Goal: Task Accomplishment & Management: Complete application form

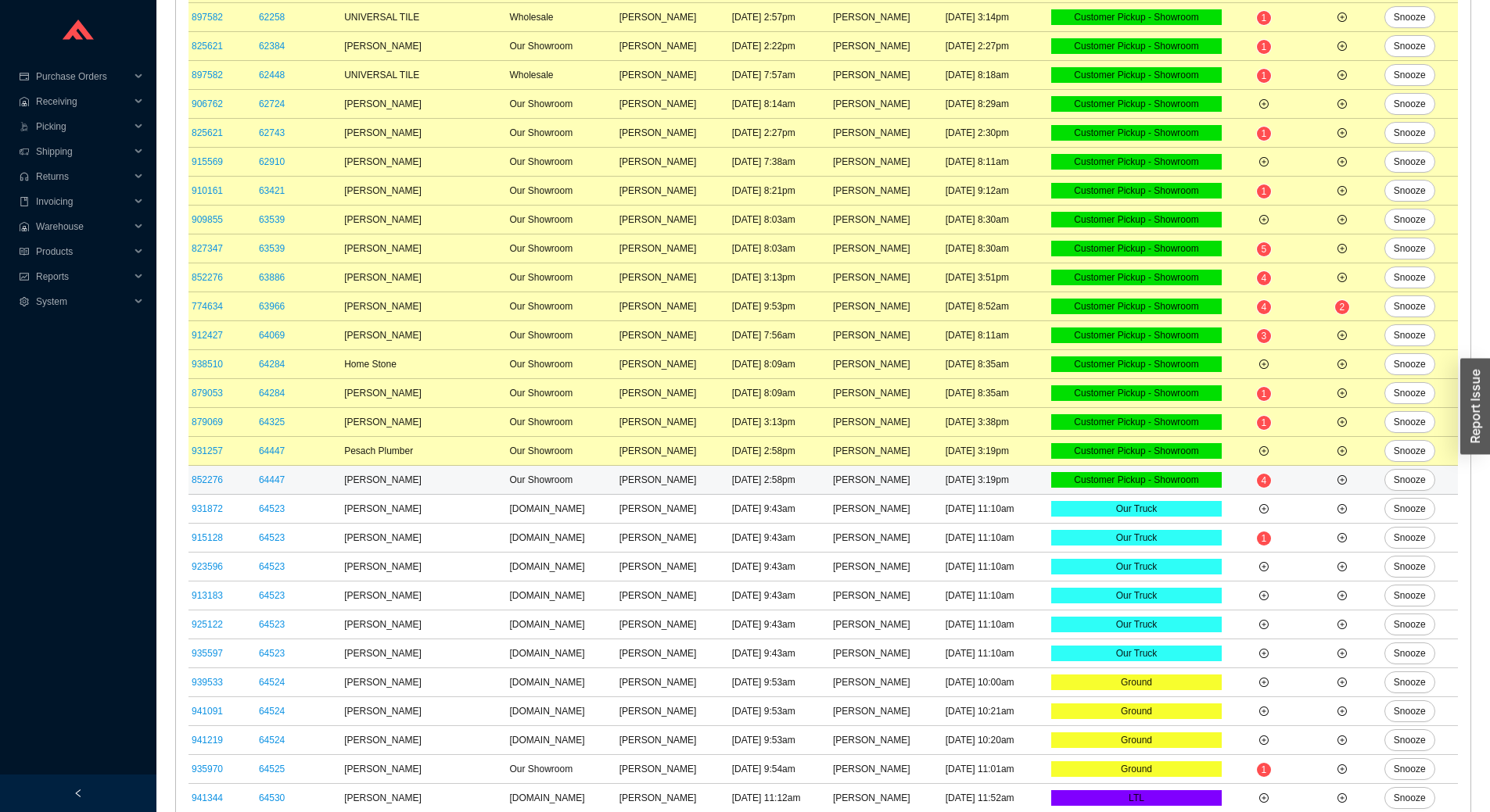
scroll to position [391, 0]
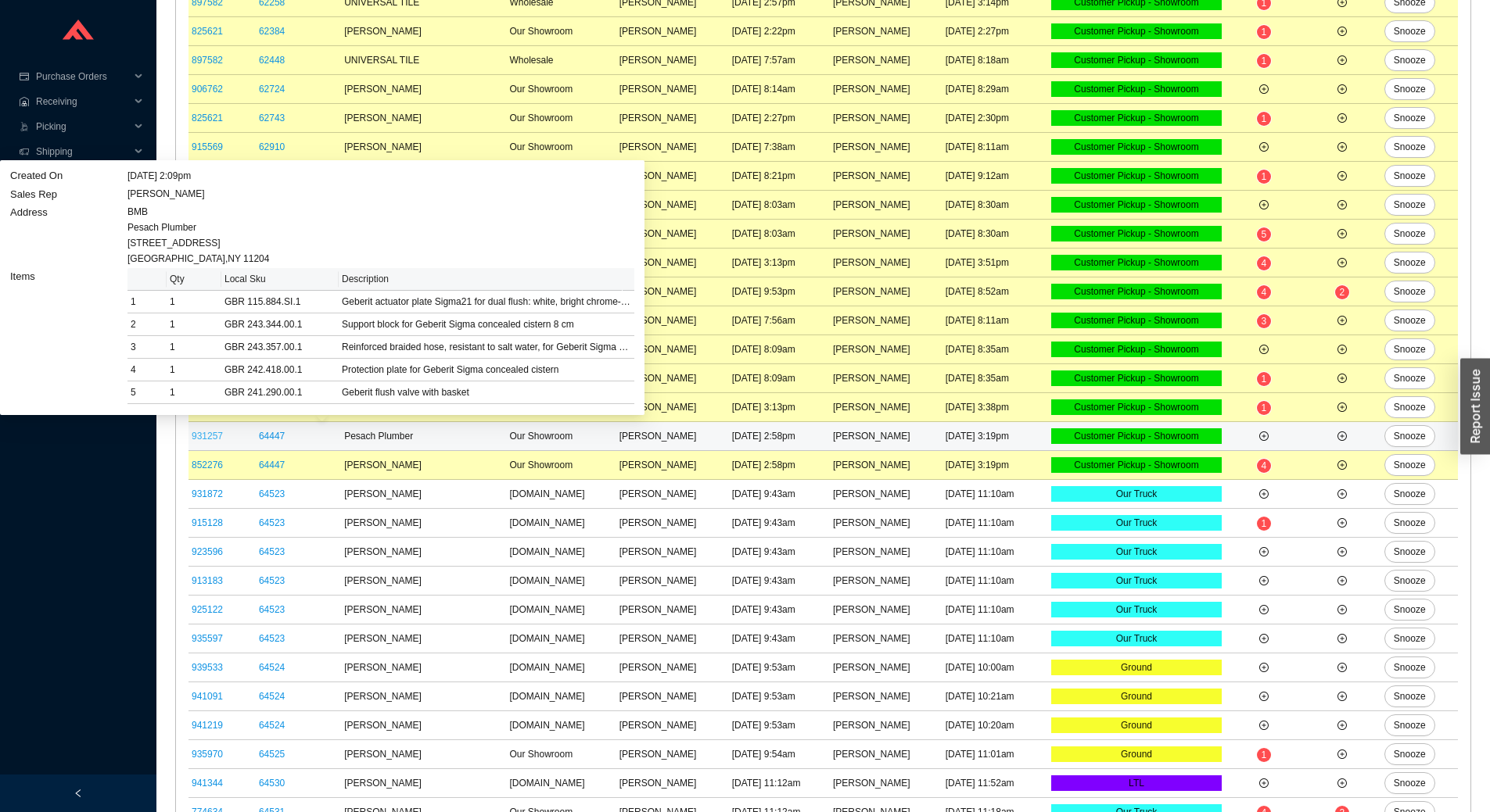
click at [207, 432] on link "931257" at bounding box center [207, 436] width 31 height 11
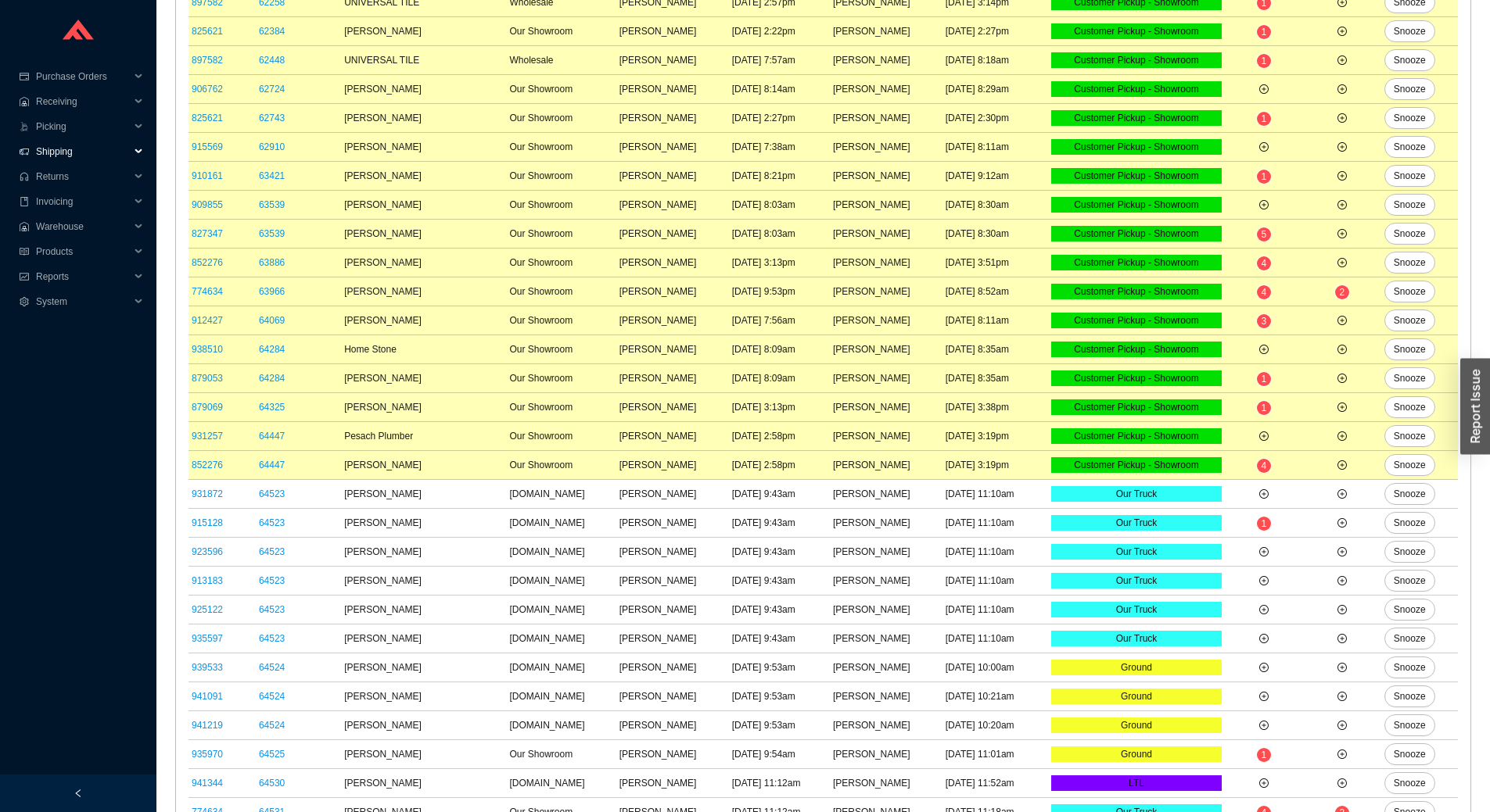
click at [81, 150] on span "Shipping" at bounding box center [83, 152] width 94 height 25
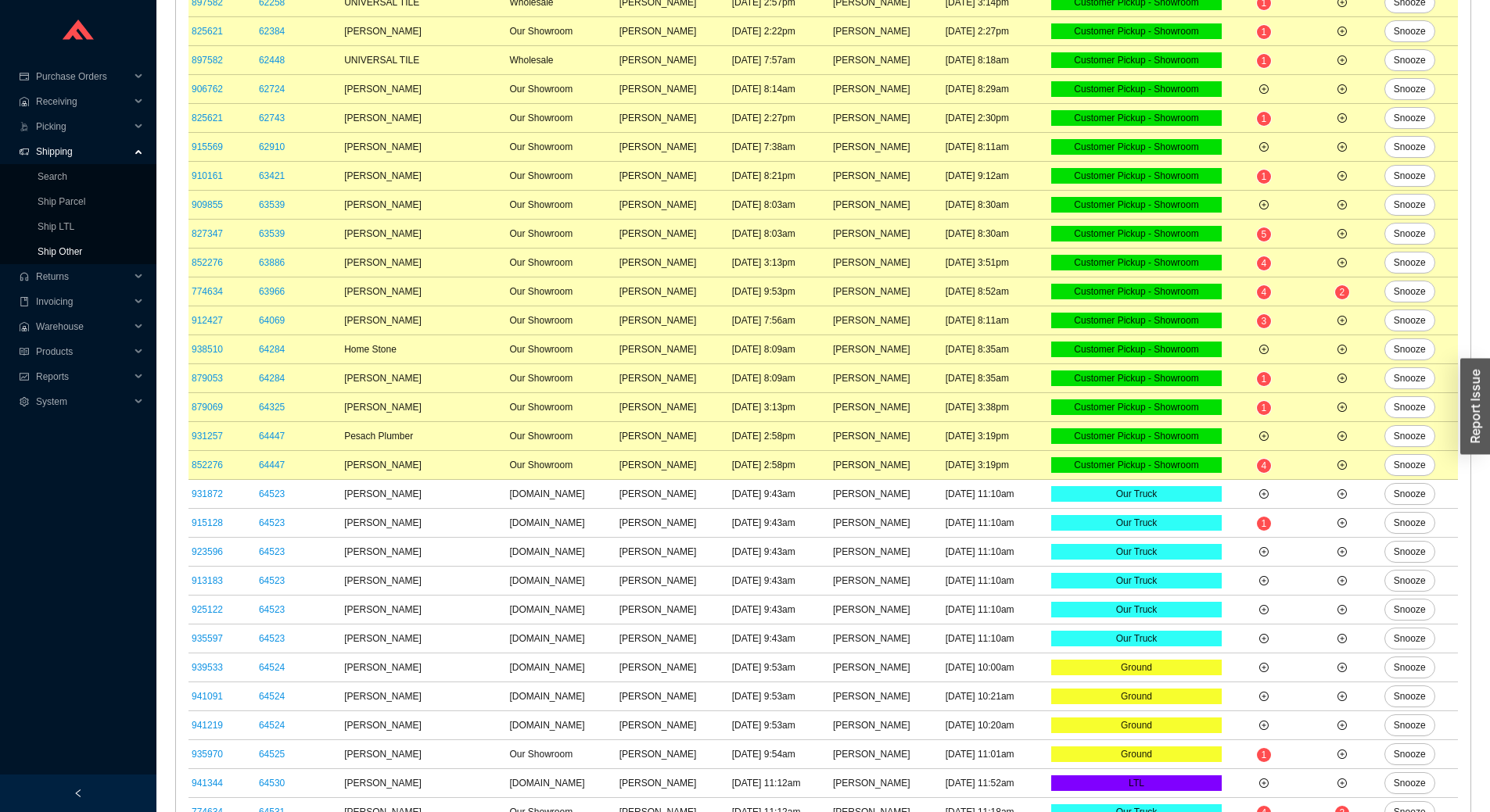
click at [82, 257] on link "Ship Other" at bounding box center [59, 251] width 44 height 11
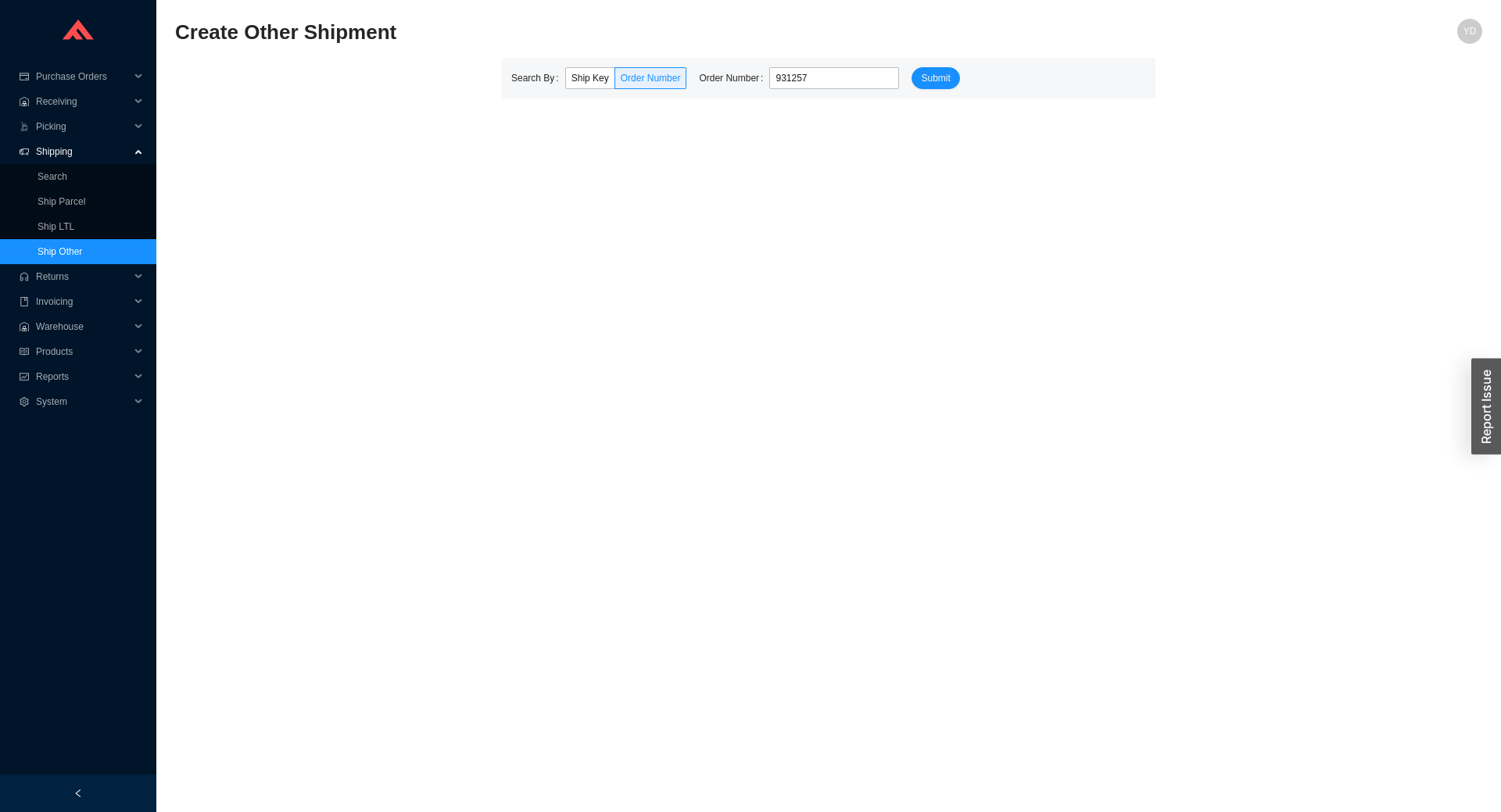
type input "931257"
click at [912, 68] on button "Submit" at bounding box center [935, 78] width 48 height 22
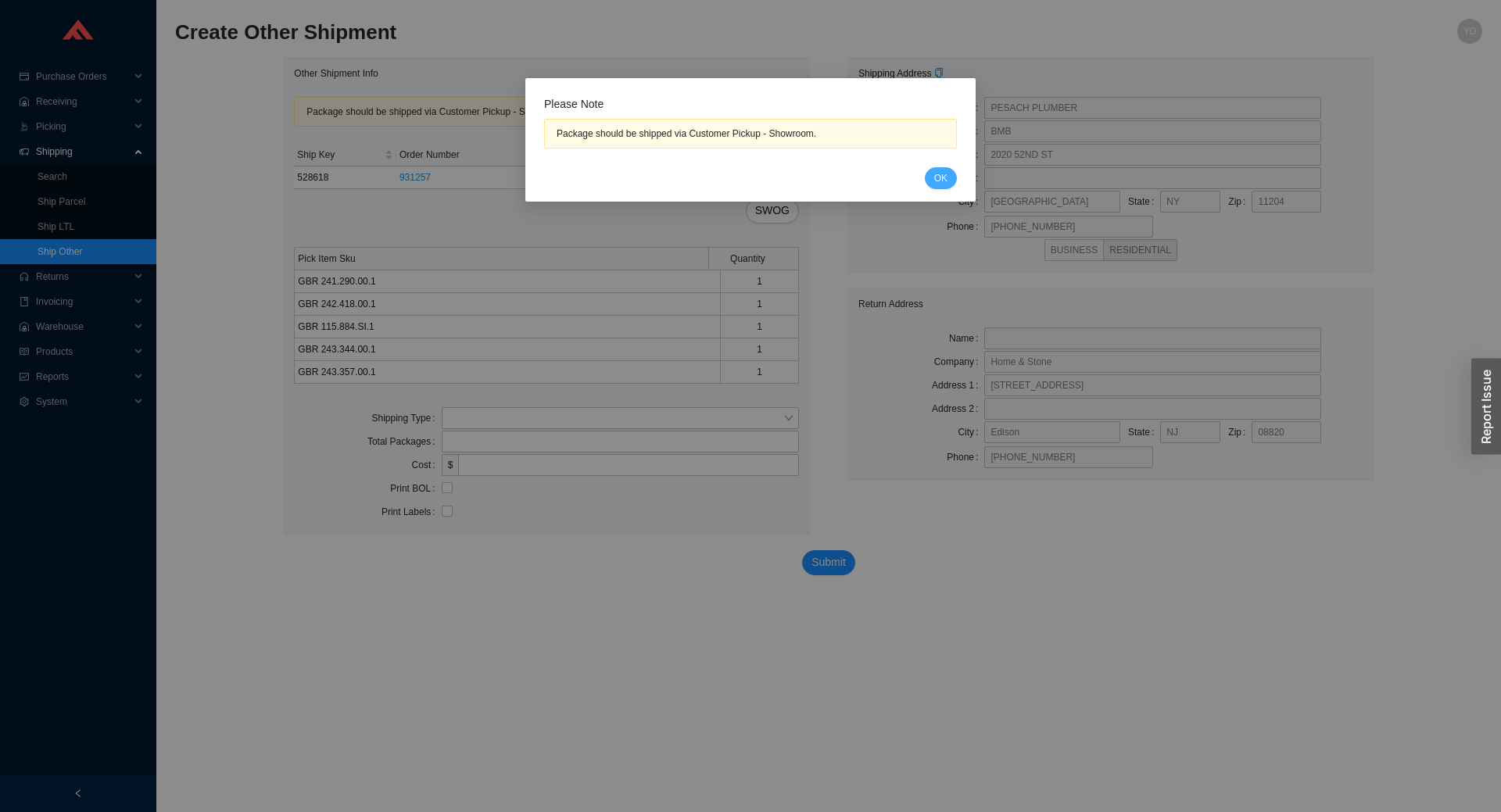
click at [948, 175] on button "OK" at bounding box center [940, 178] width 32 height 22
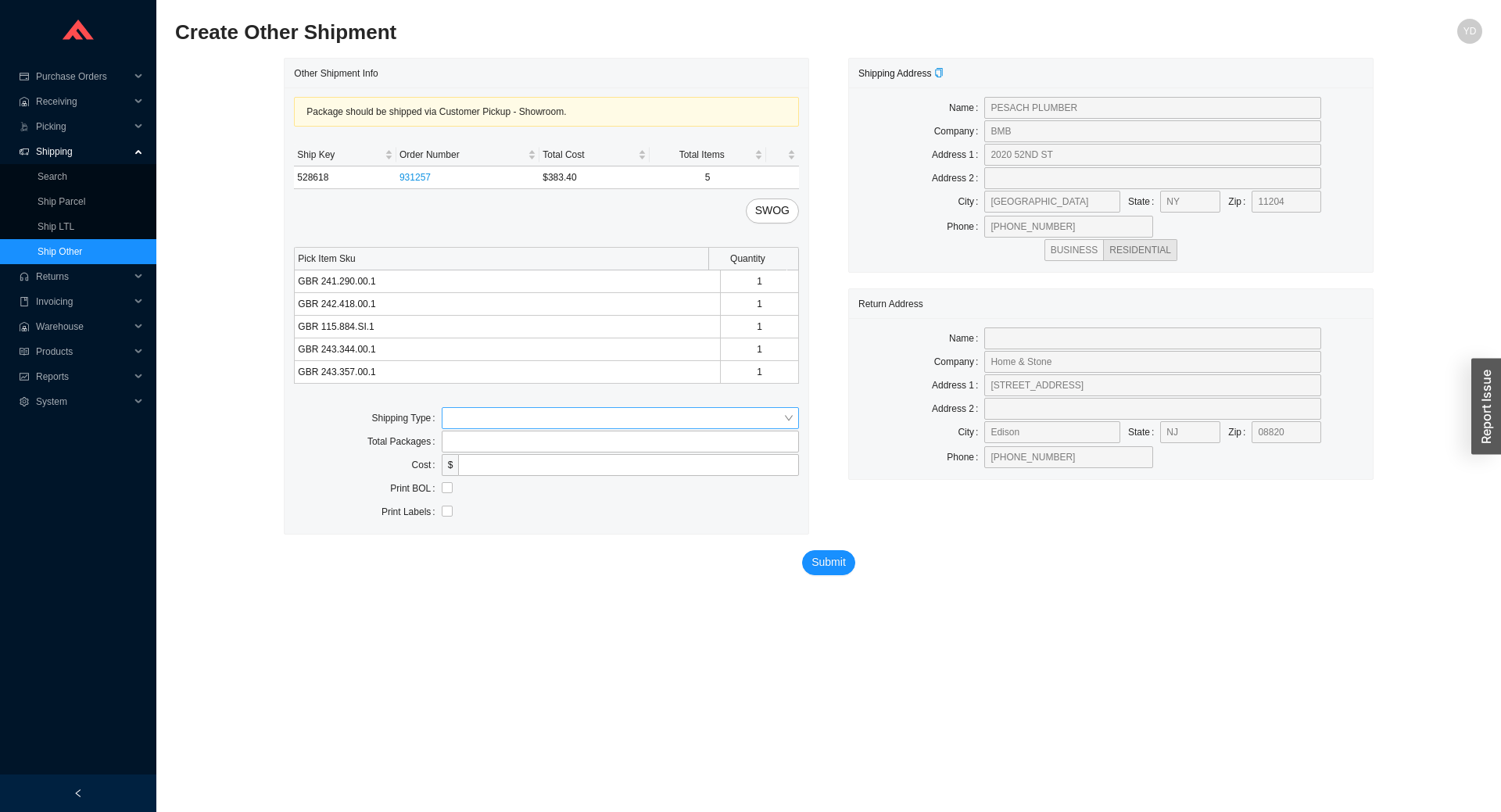
click at [625, 413] on input "search" at bounding box center [615, 418] width 335 height 20
click at [588, 465] on div "Customer Pickup" at bounding box center [621, 468] width 345 height 14
click at [458, 460] on input "text" at bounding box center [621, 464] width 357 height 22
type input "BMB"
click at [823, 587] on span "Submit" at bounding box center [829, 586] width 35 height 18
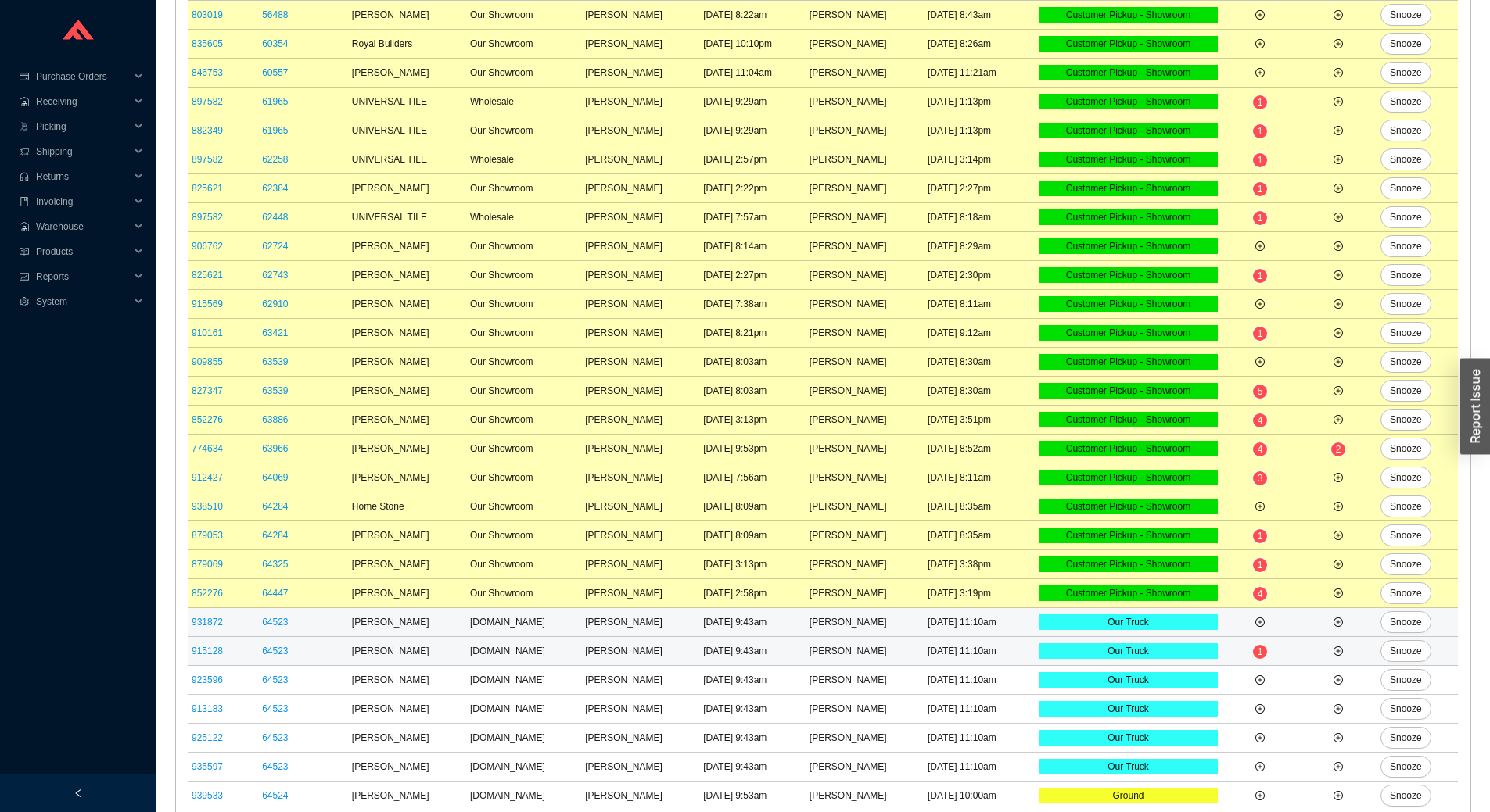
scroll to position [235, 0]
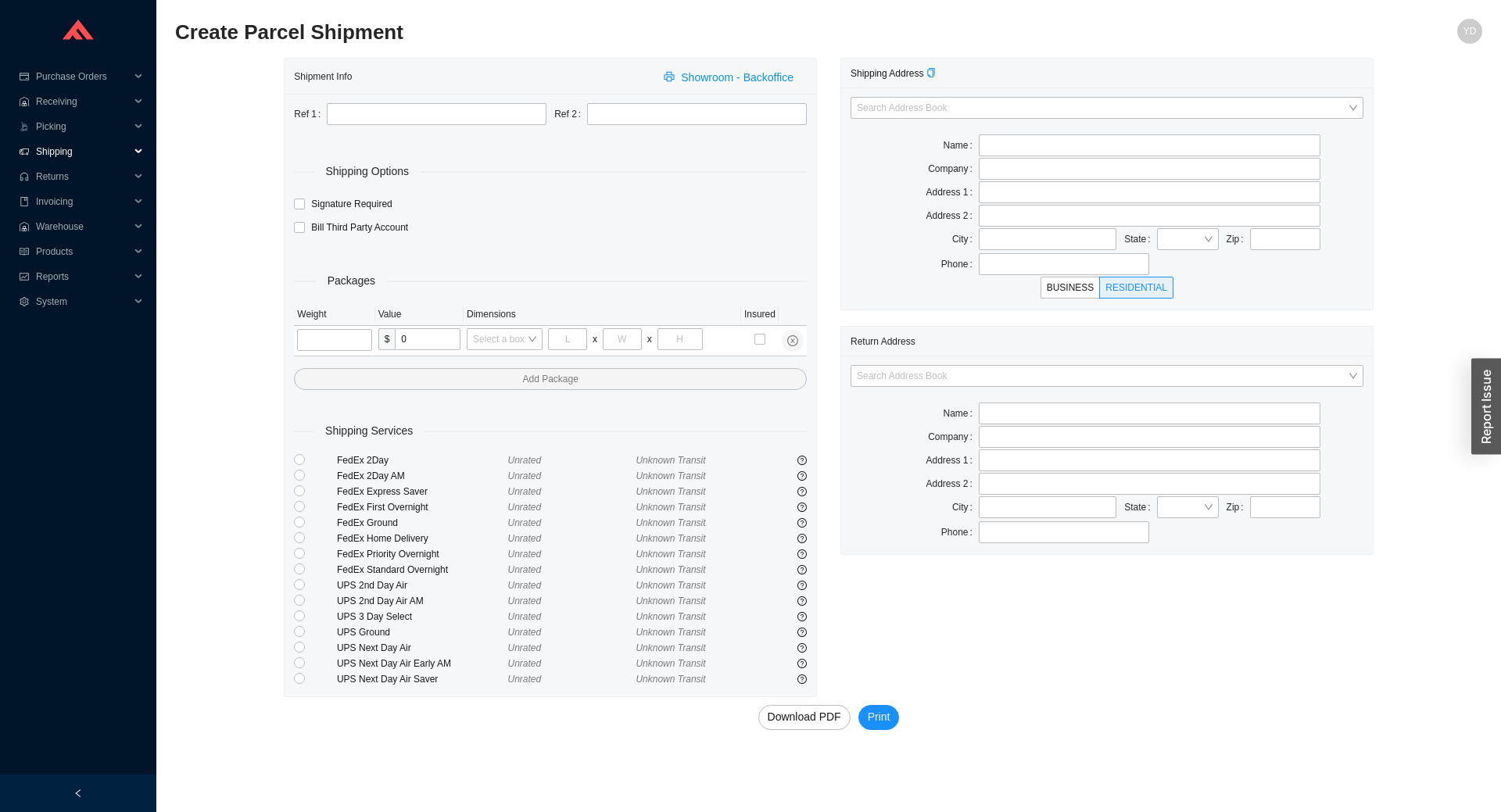
click at [78, 148] on span "Shipping" at bounding box center [83, 152] width 94 height 25
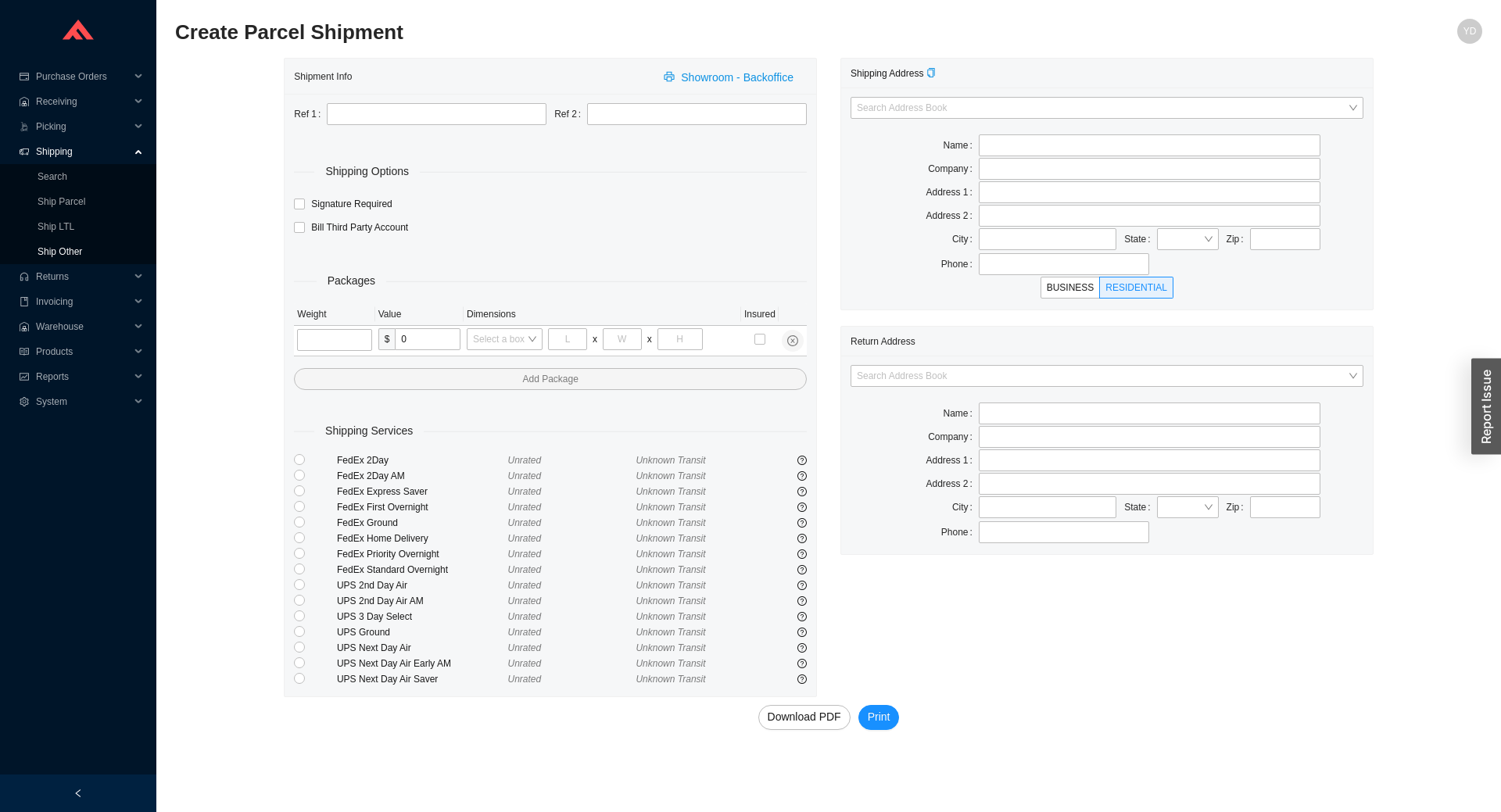
click at [82, 247] on link "Ship Other" at bounding box center [59, 251] width 44 height 11
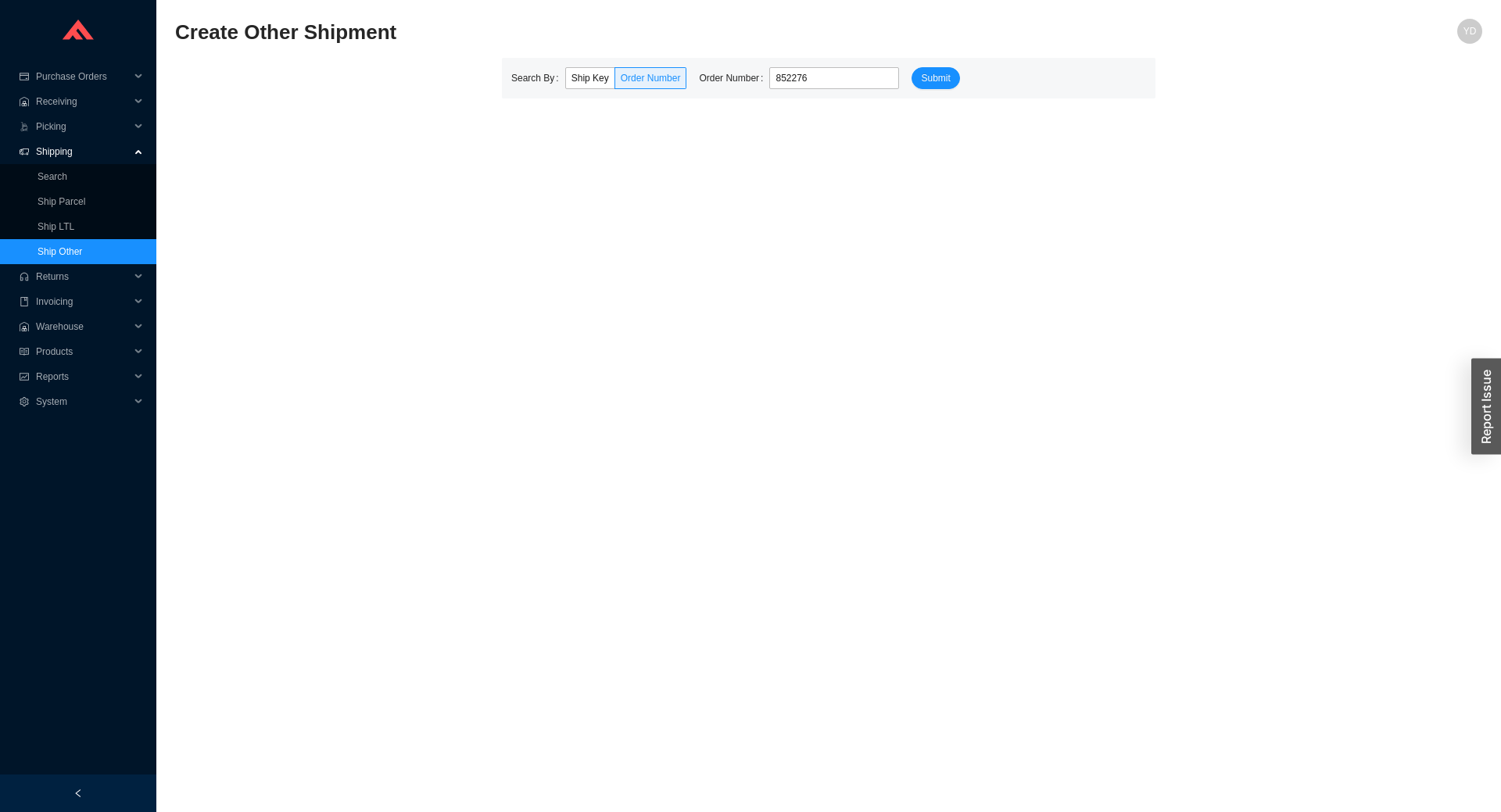
type input "852276"
click at [912, 68] on button "Submit" at bounding box center [935, 78] width 48 height 22
click at [647, 137] on span "528619" at bounding box center [652, 133] width 44 height 16
click at [630, 137] on input "528619" at bounding box center [625, 133] width 11 height 11
radio input "true"
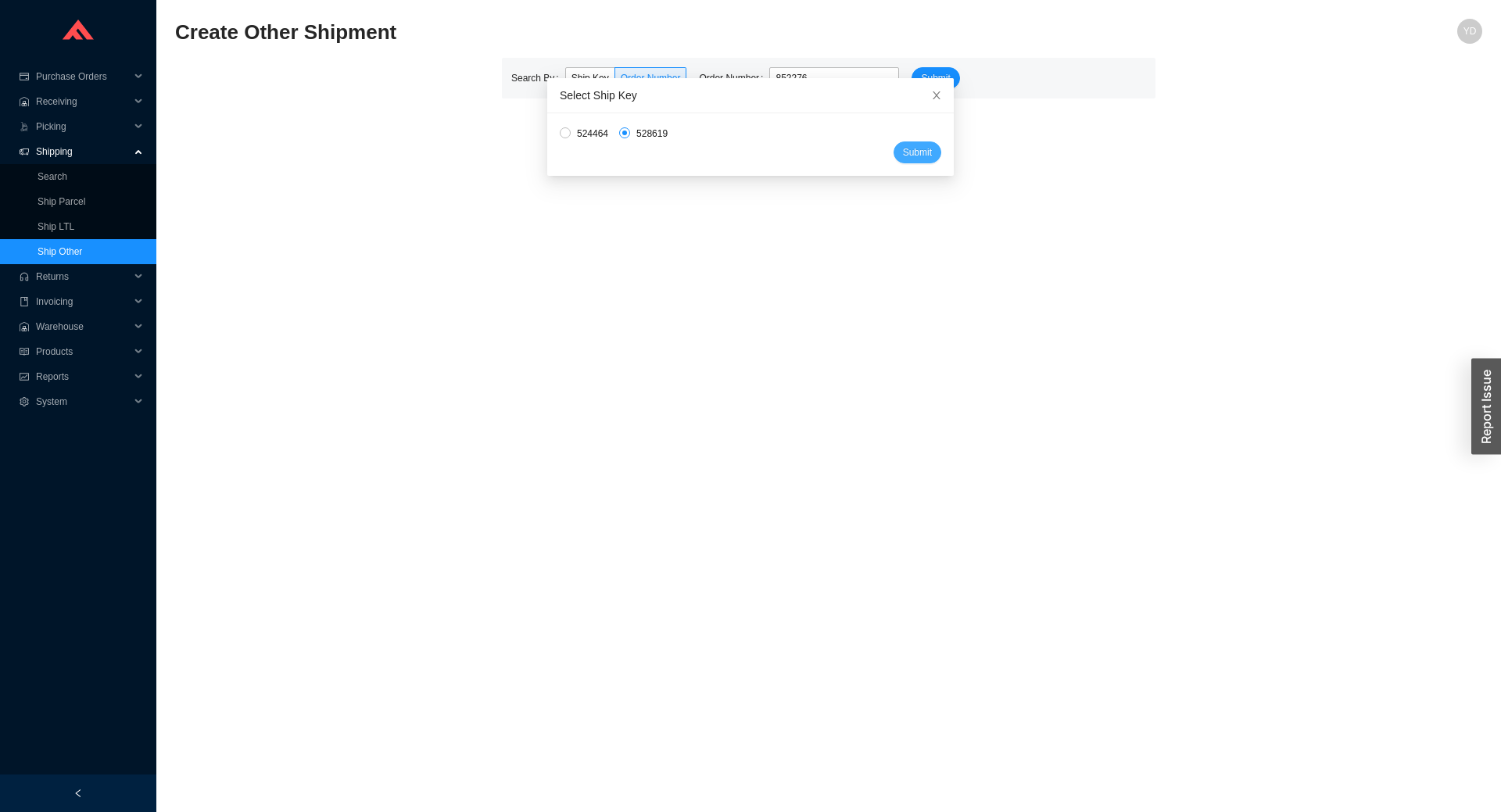
click at [903, 155] on span "Submit" at bounding box center [917, 153] width 29 height 16
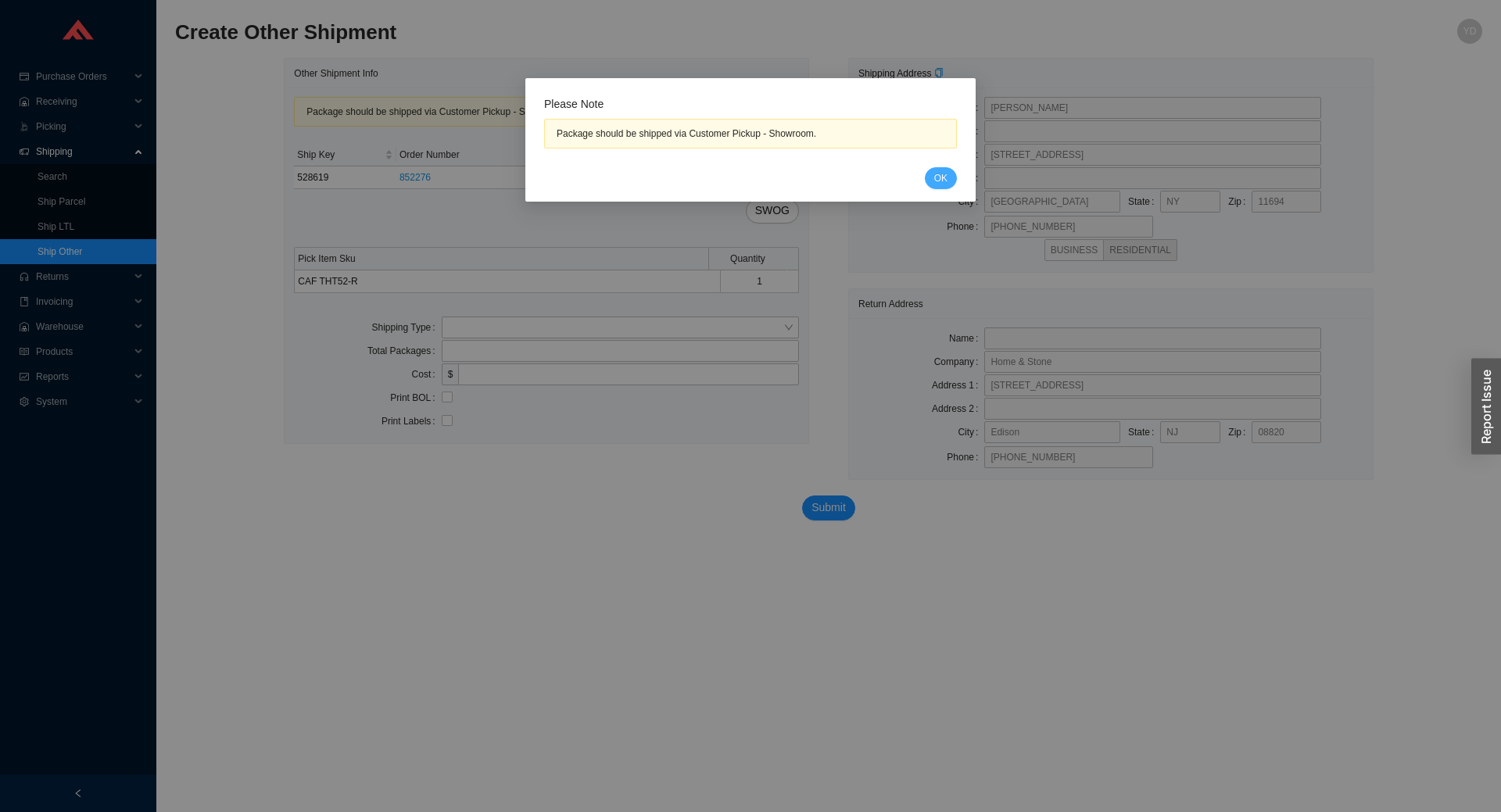
click at [952, 183] on button "OK" at bounding box center [940, 178] width 32 height 22
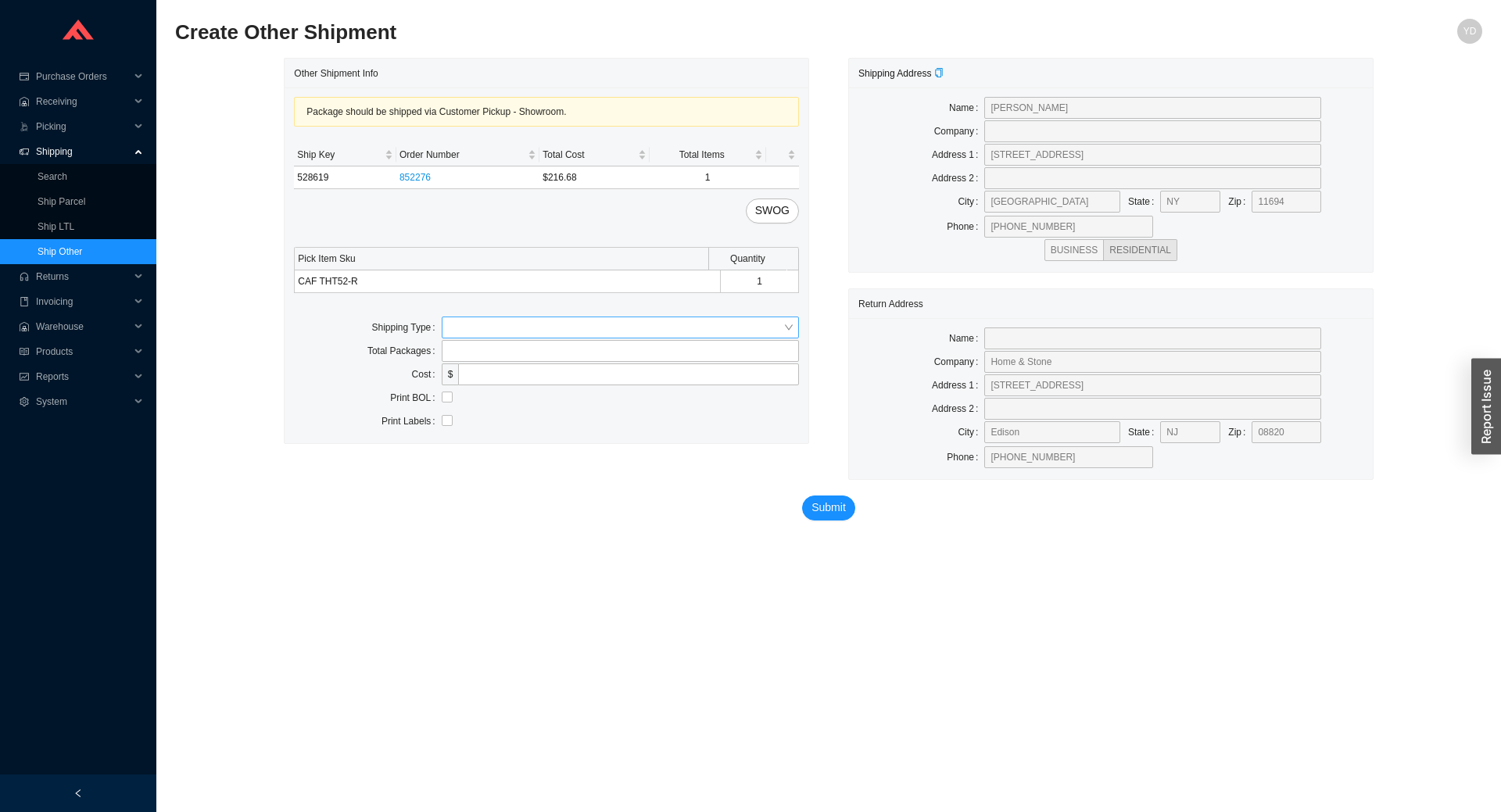
click at [631, 322] on input "search" at bounding box center [615, 327] width 335 height 20
drag, startPoint x: 599, startPoint y: 386, endPoint x: 563, endPoint y: 389, distance: 36.1
click at [601, 385] on div "Customer Pickup" at bounding box center [621, 377] width 357 height 22
click at [549, 376] on input "text" at bounding box center [621, 374] width 357 height 22
type input "shimon"
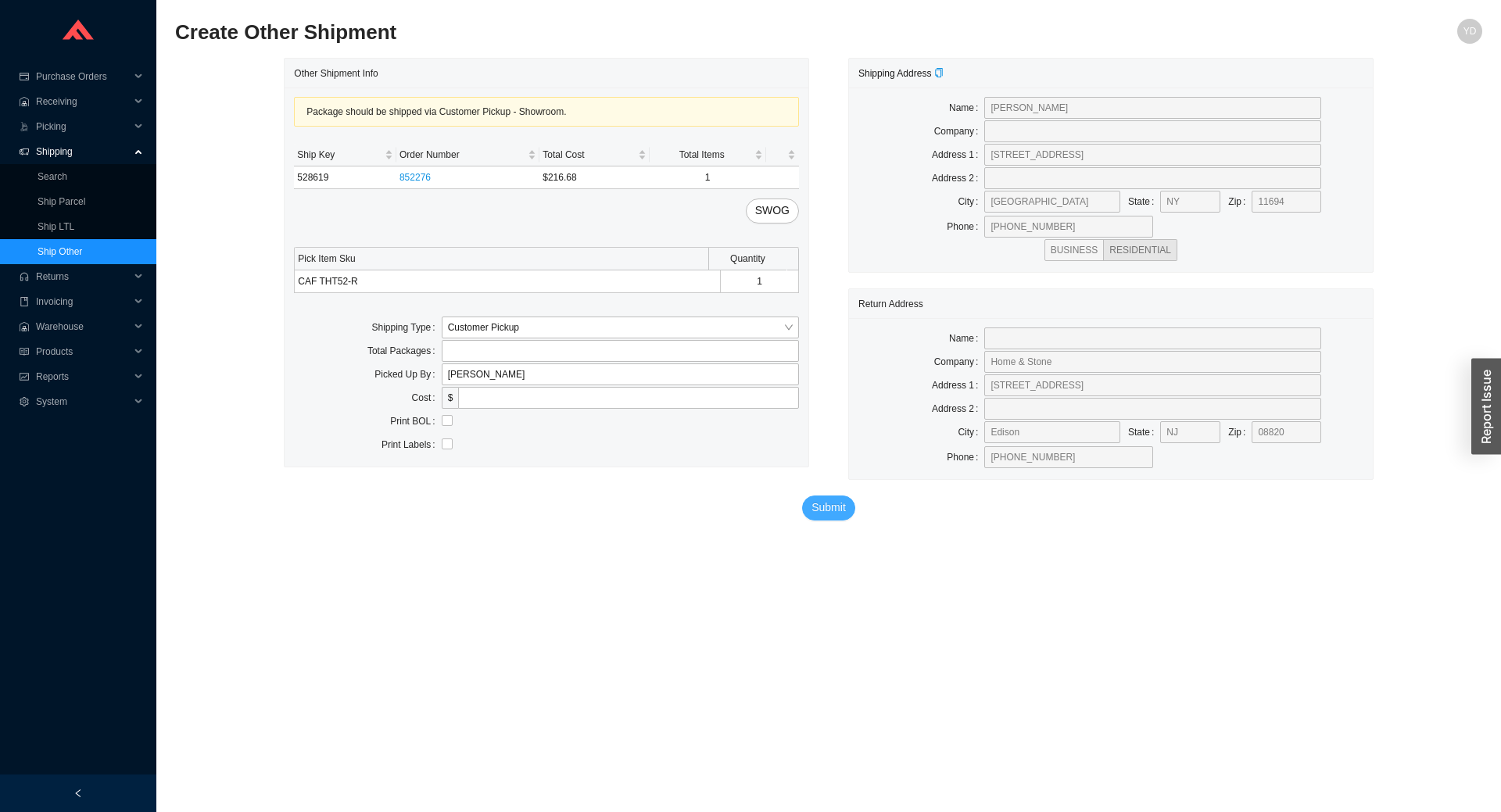
click at [827, 504] on span "Submit" at bounding box center [829, 508] width 35 height 18
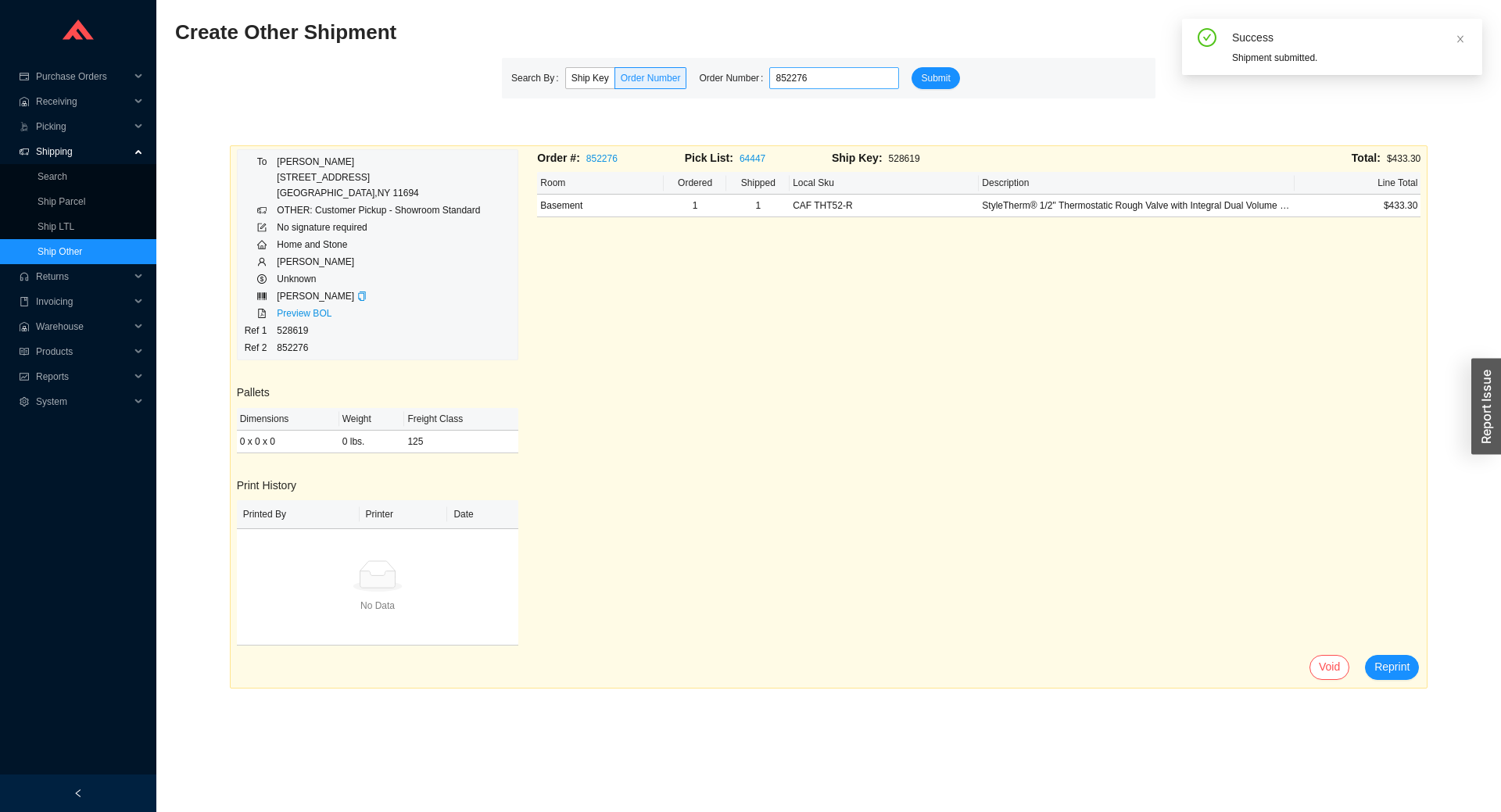
type input "852276"
click at [912, 68] on button "Submit" at bounding box center [935, 78] width 48 height 22
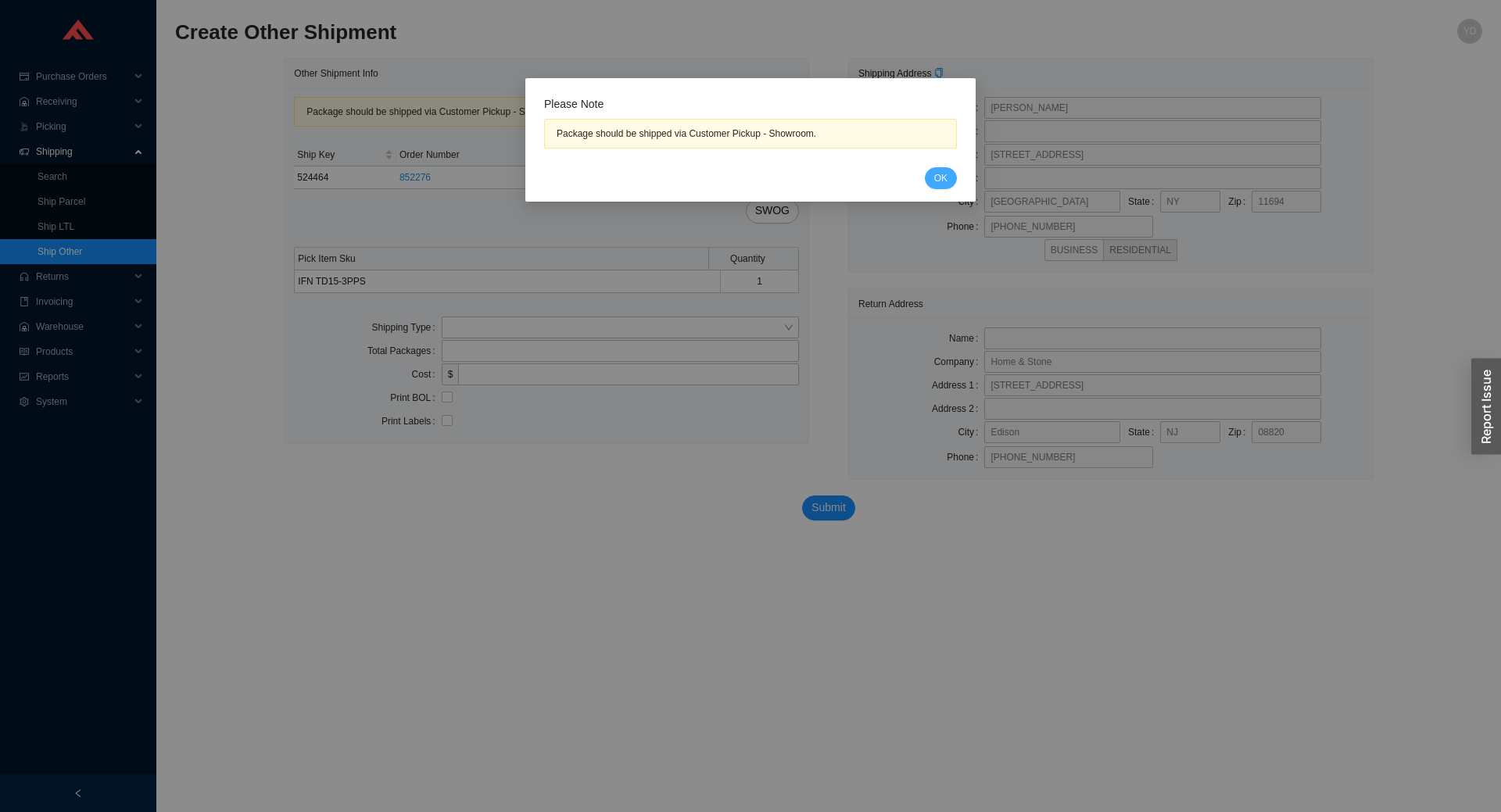
click at [947, 183] on span "OK" at bounding box center [940, 179] width 13 height 16
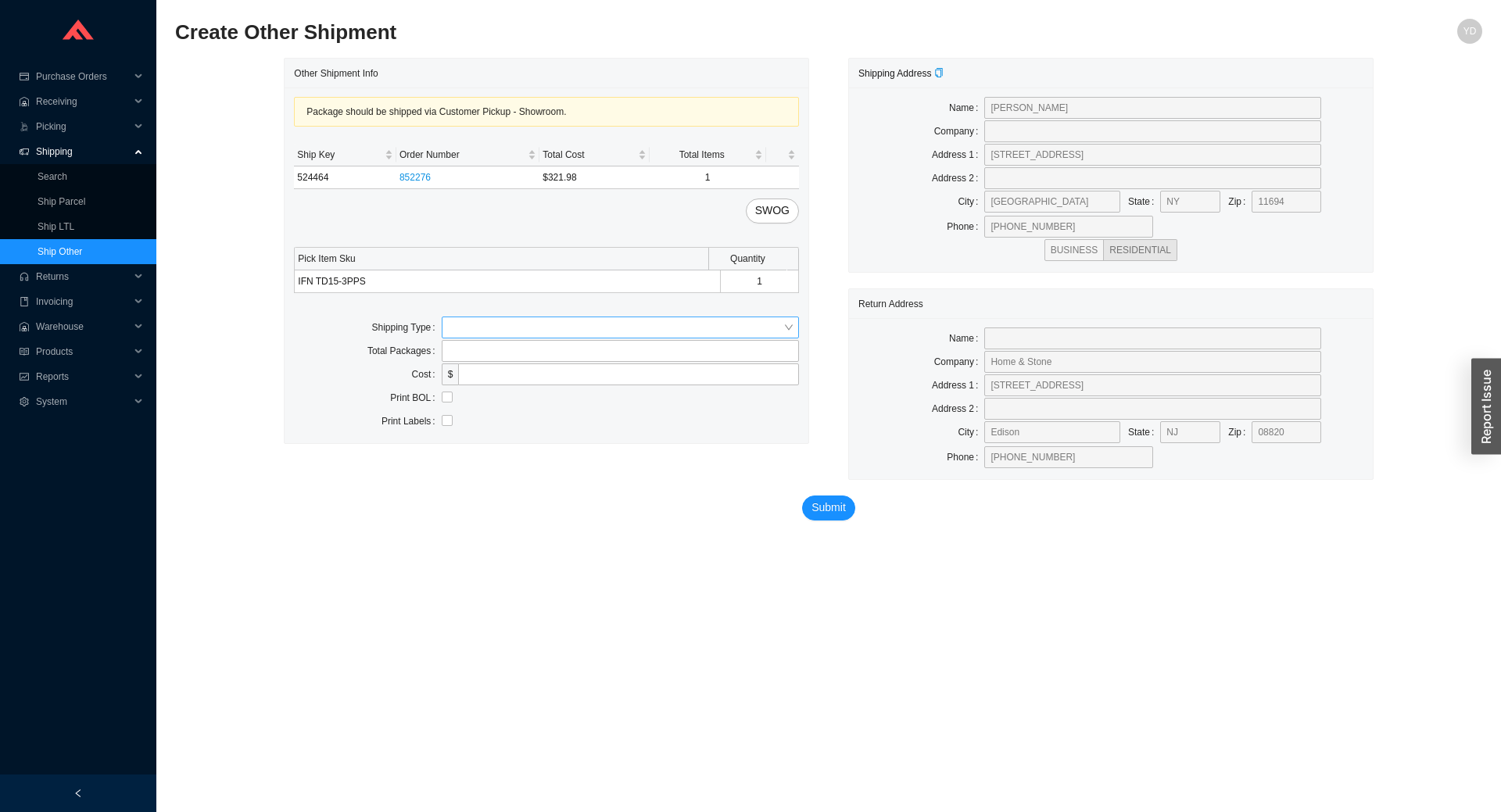
click at [549, 332] on input "search" at bounding box center [615, 327] width 335 height 20
click at [523, 382] on div "Customer Pickup" at bounding box center [621, 378] width 345 height 14
click at [497, 384] on input "text" at bounding box center [621, 374] width 357 height 22
type input "shimon"
click at [828, 517] on button "Submit" at bounding box center [828, 508] width 53 height 25
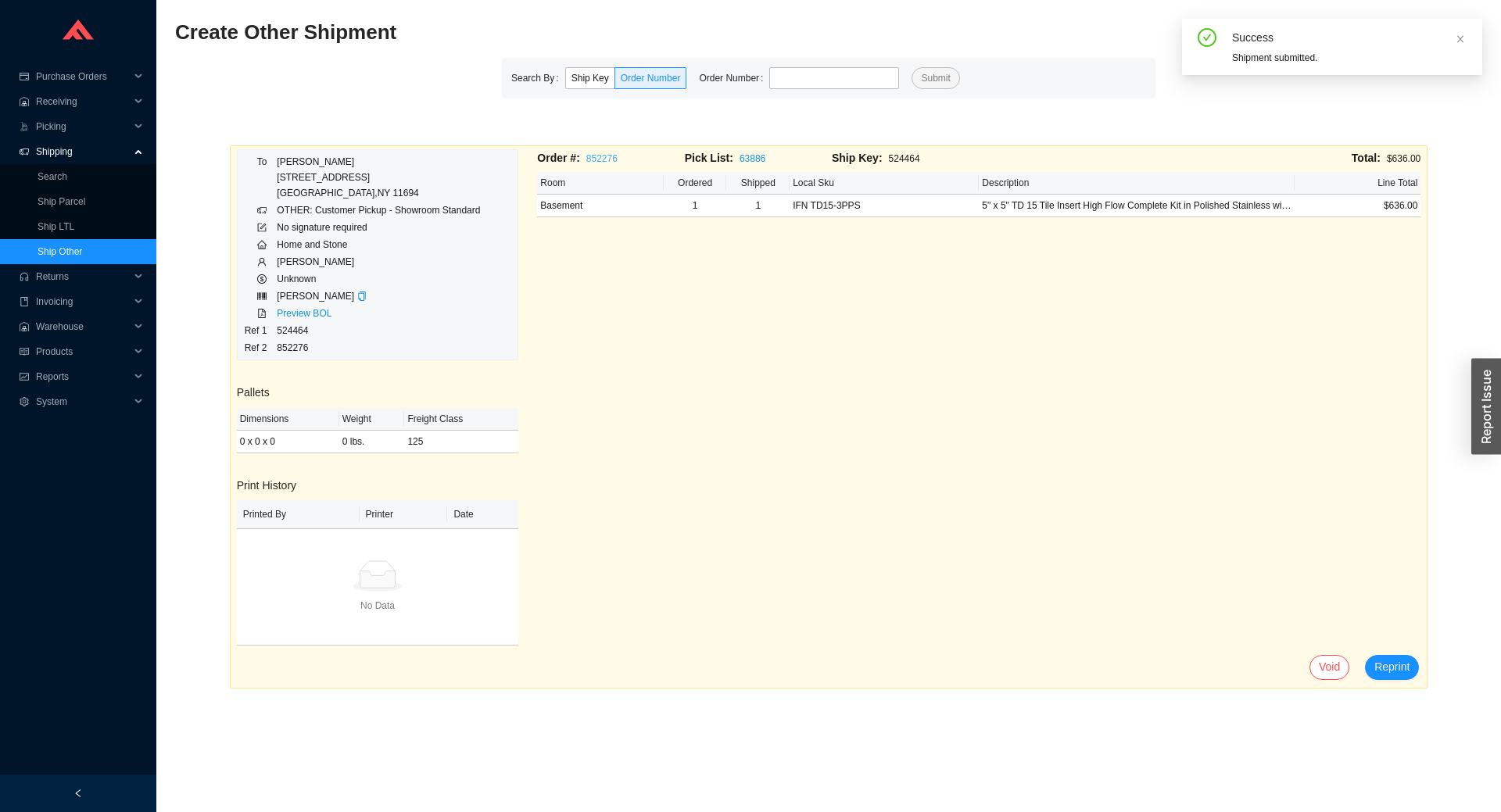
click at [607, 160] on link "852276" at bounding box center [602, 159] width 31 height 11
click at [799, 76] on input "tel" at bounding box center [835, 78] width 130 height 22
click at [912, 68] on button "Submit" at bounding box center [935, 78] width 48 height 22
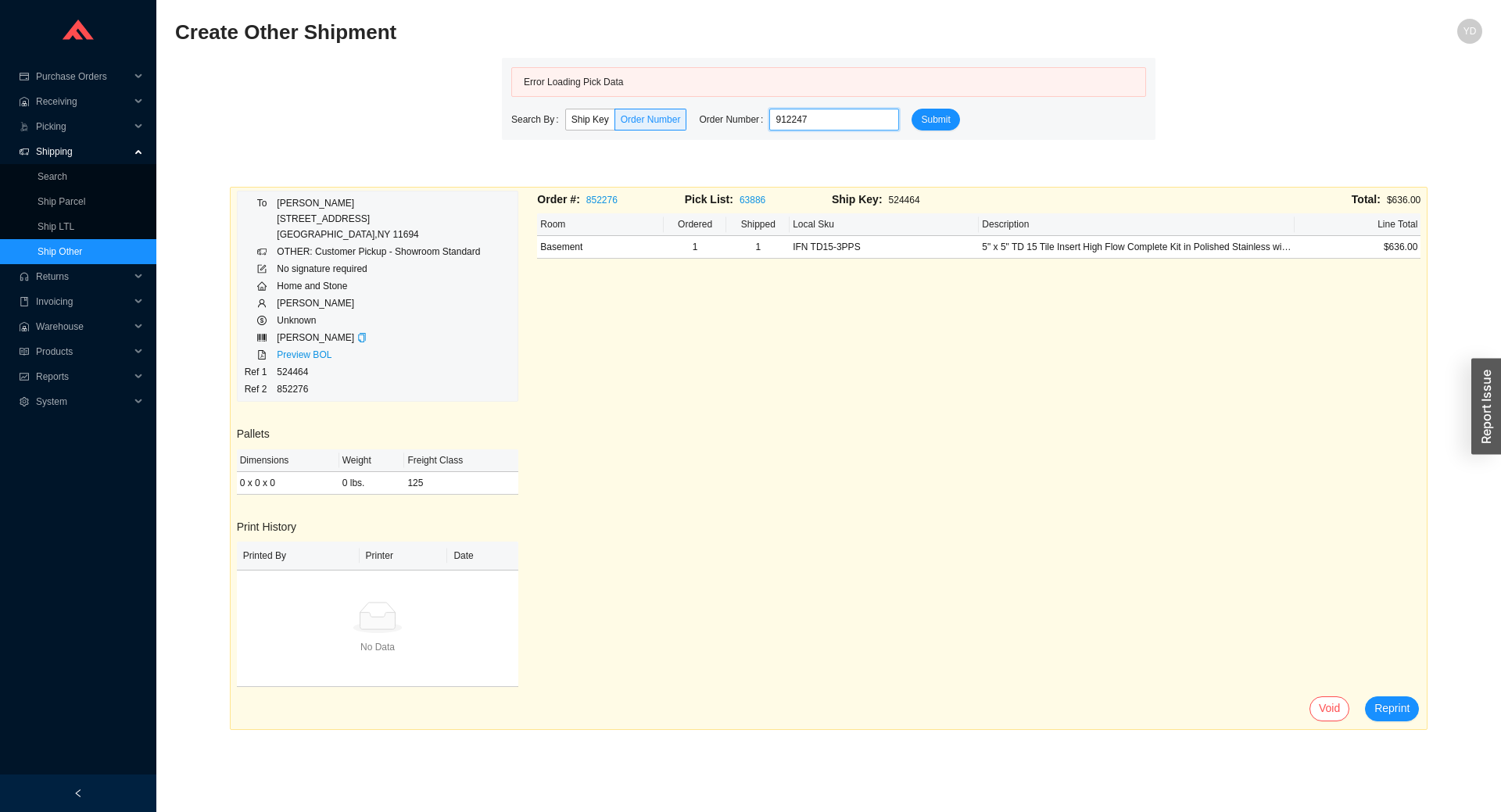
click at [796, 119] on input "912247" at bounding box center [835, 119] width 130 height 22
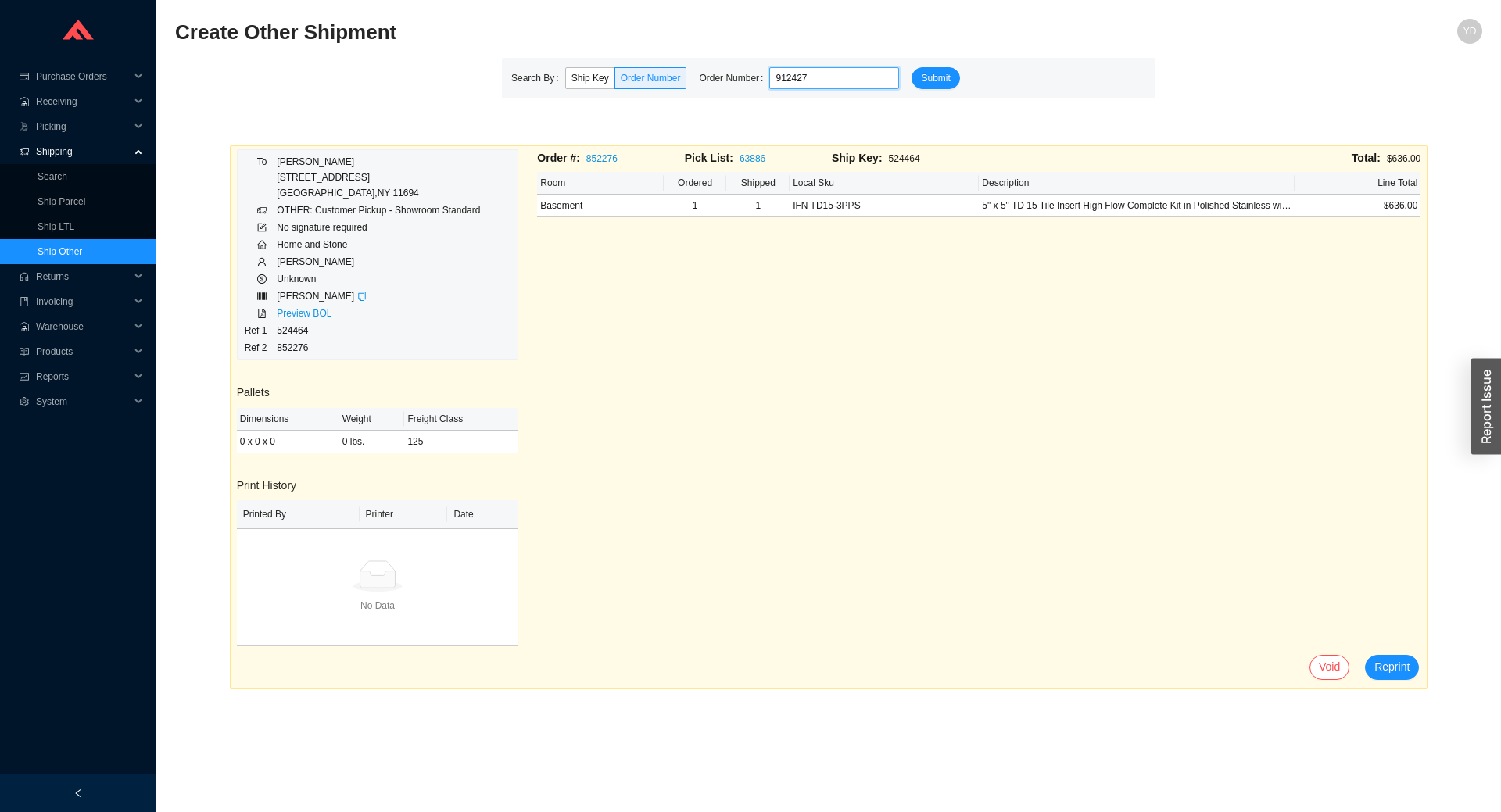
type input "912427"
click at [912, 68] on button "Submit" at bounding box center [935, 78] width 48 height 22
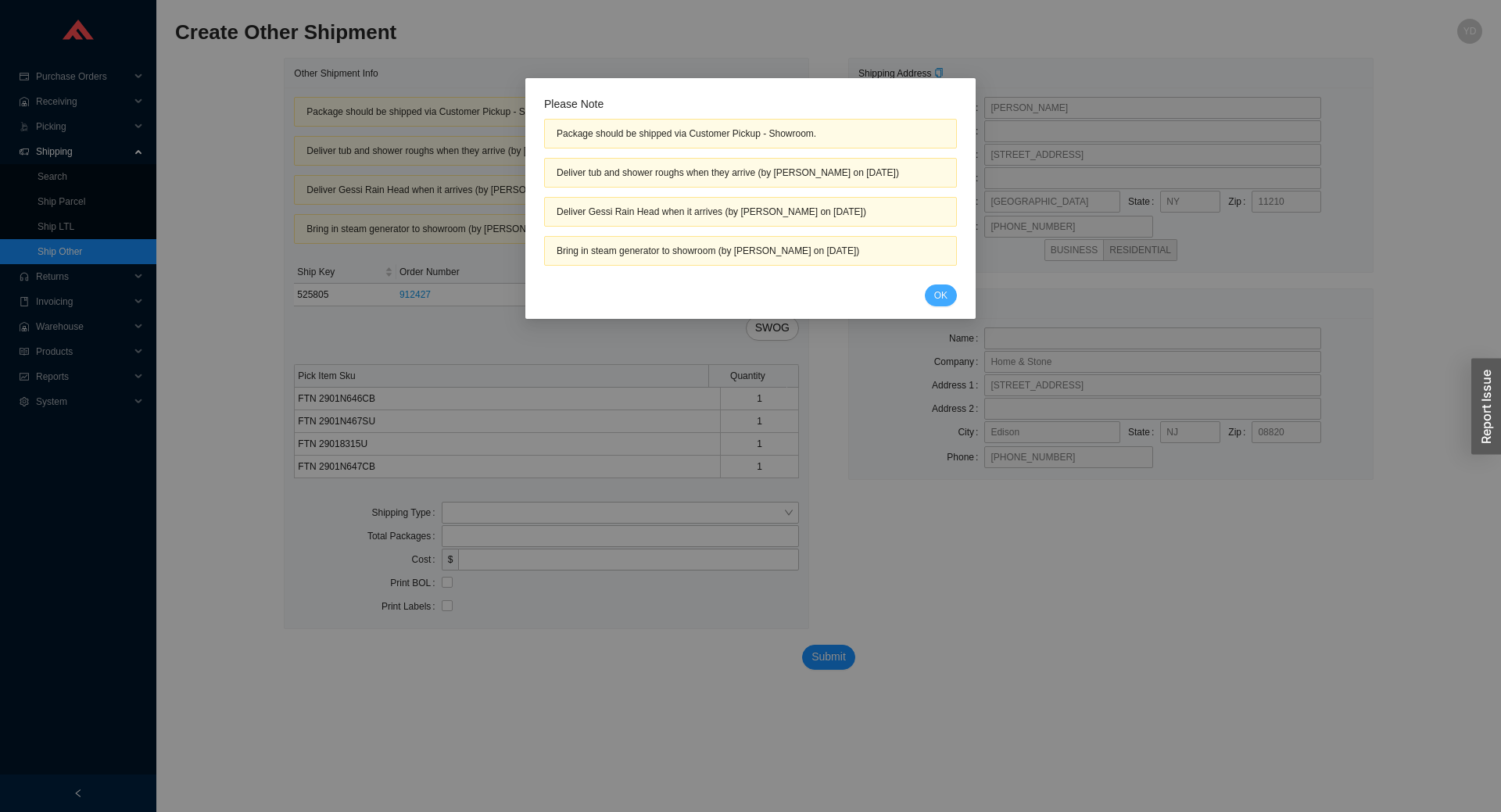
click at [949, 292] on button "OK" at bounding box center [940, 295] width 32 height 22
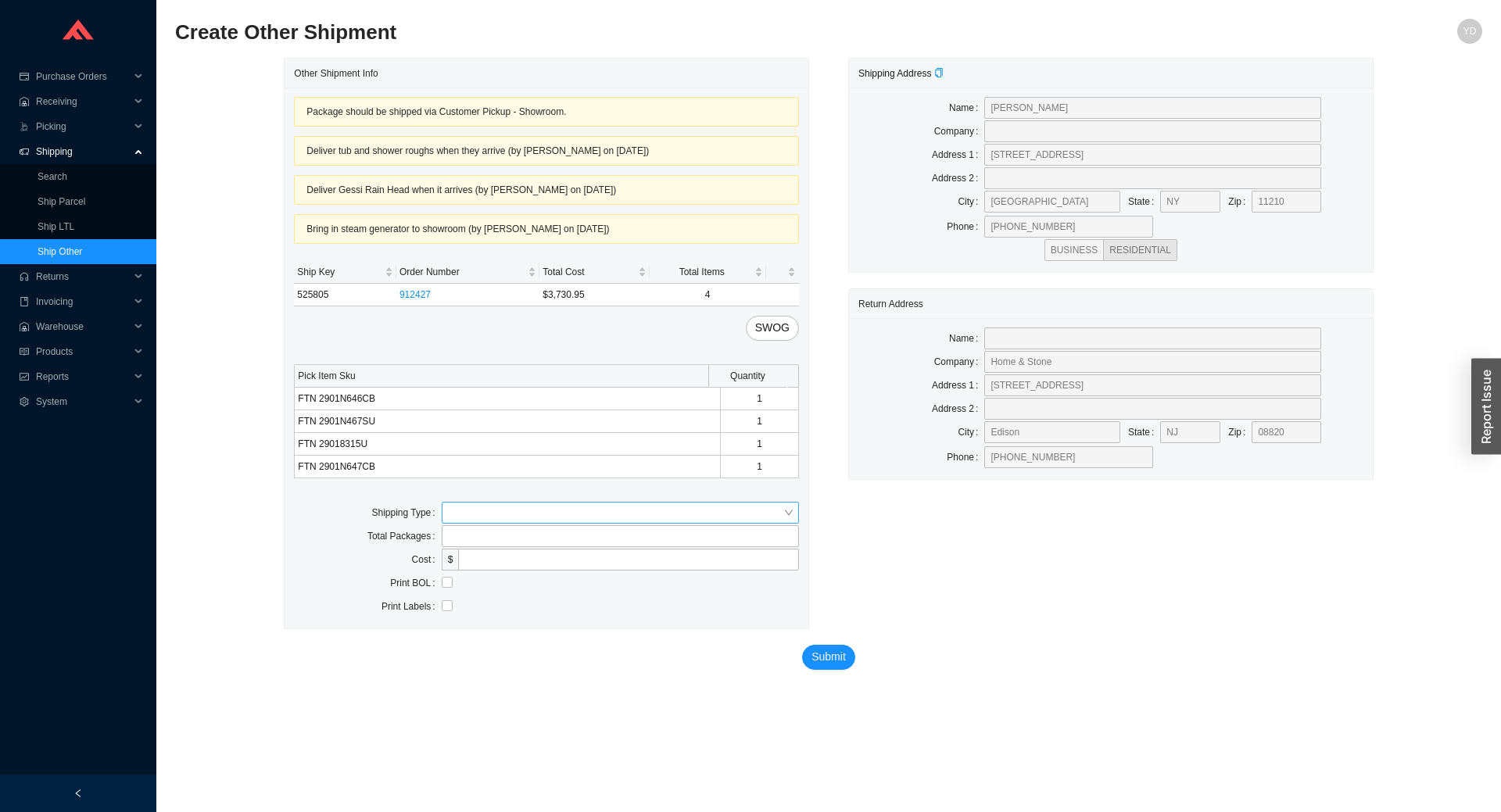
click at [522, 511] on input "search" at bounding box center [615, 512] width 335 height 20
click at [524, 562] on div "Customer Pickup" at bounding box center [621, 563] width 345 height 14
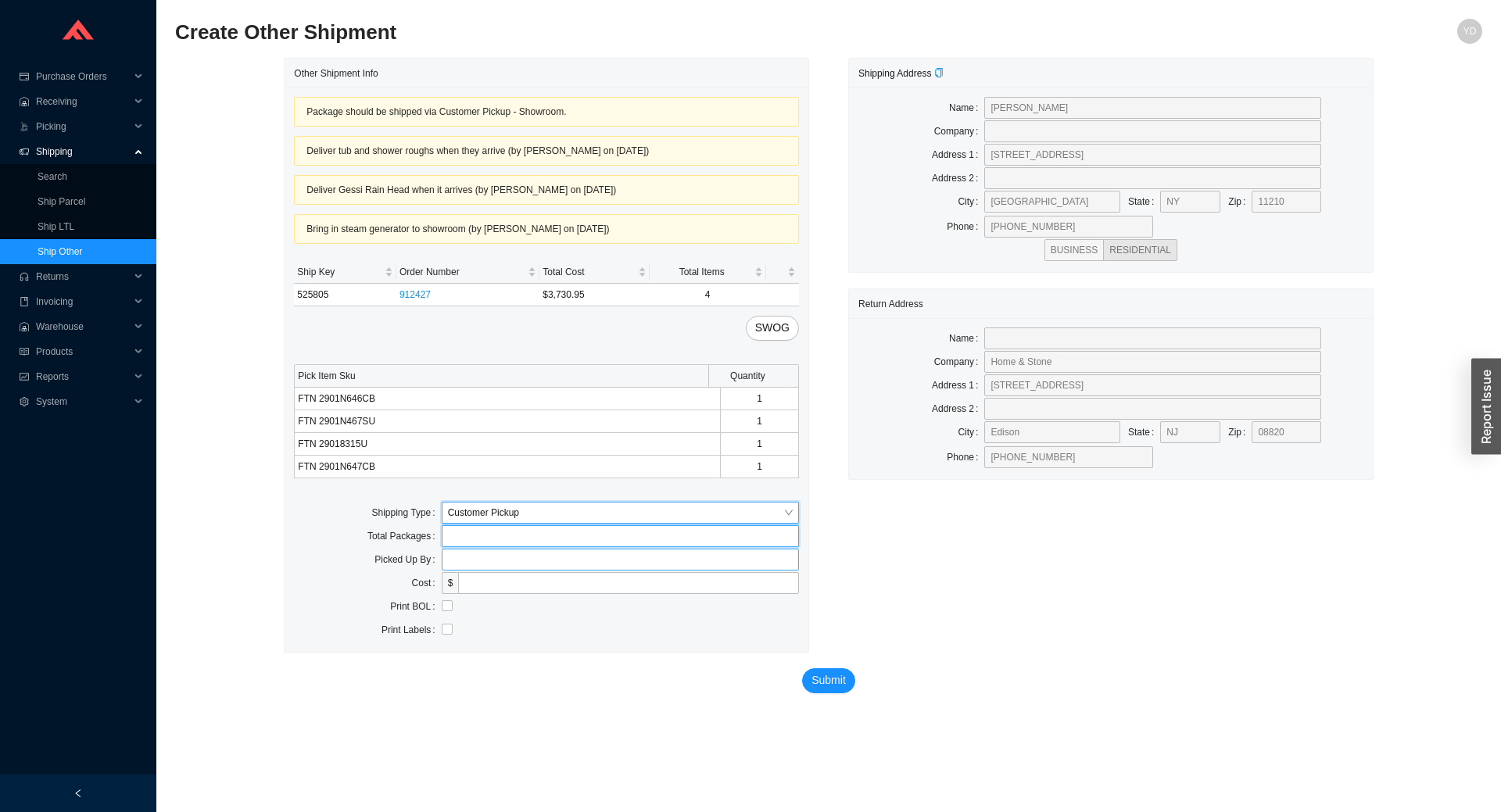
click at [500, 548] on div "Package should be shipped via Customer Pickup - Showroom. Deliver tub and showe…" at bounding box center [546, 369] width 524 height 564
click at [497, 564] on input "text" at bounding box center [621, 559] width 357 height 22
type input "shimon"
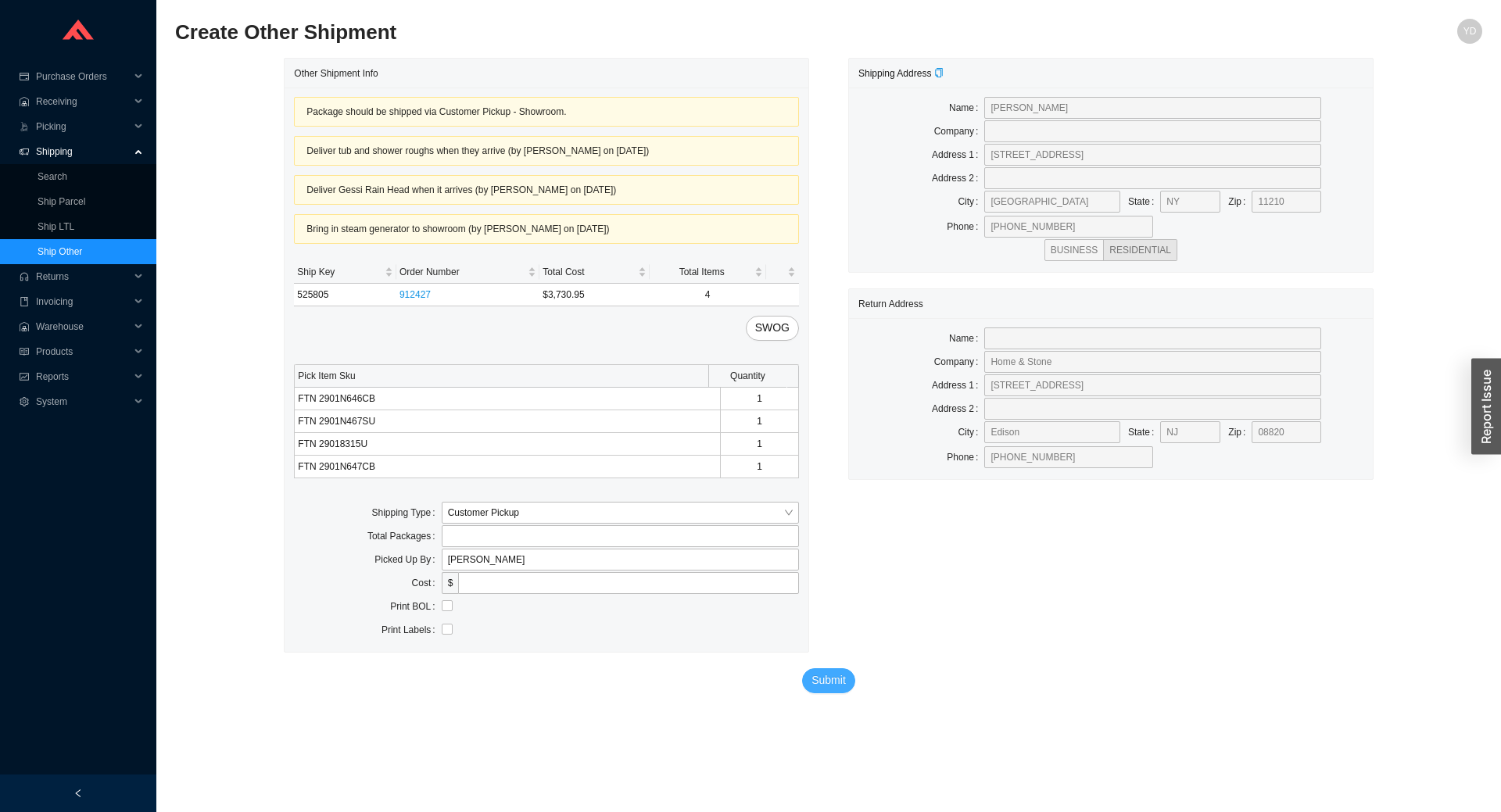
click at [824, 675] on span "Submit" at bounding box center [829, 680] width 35 height 18
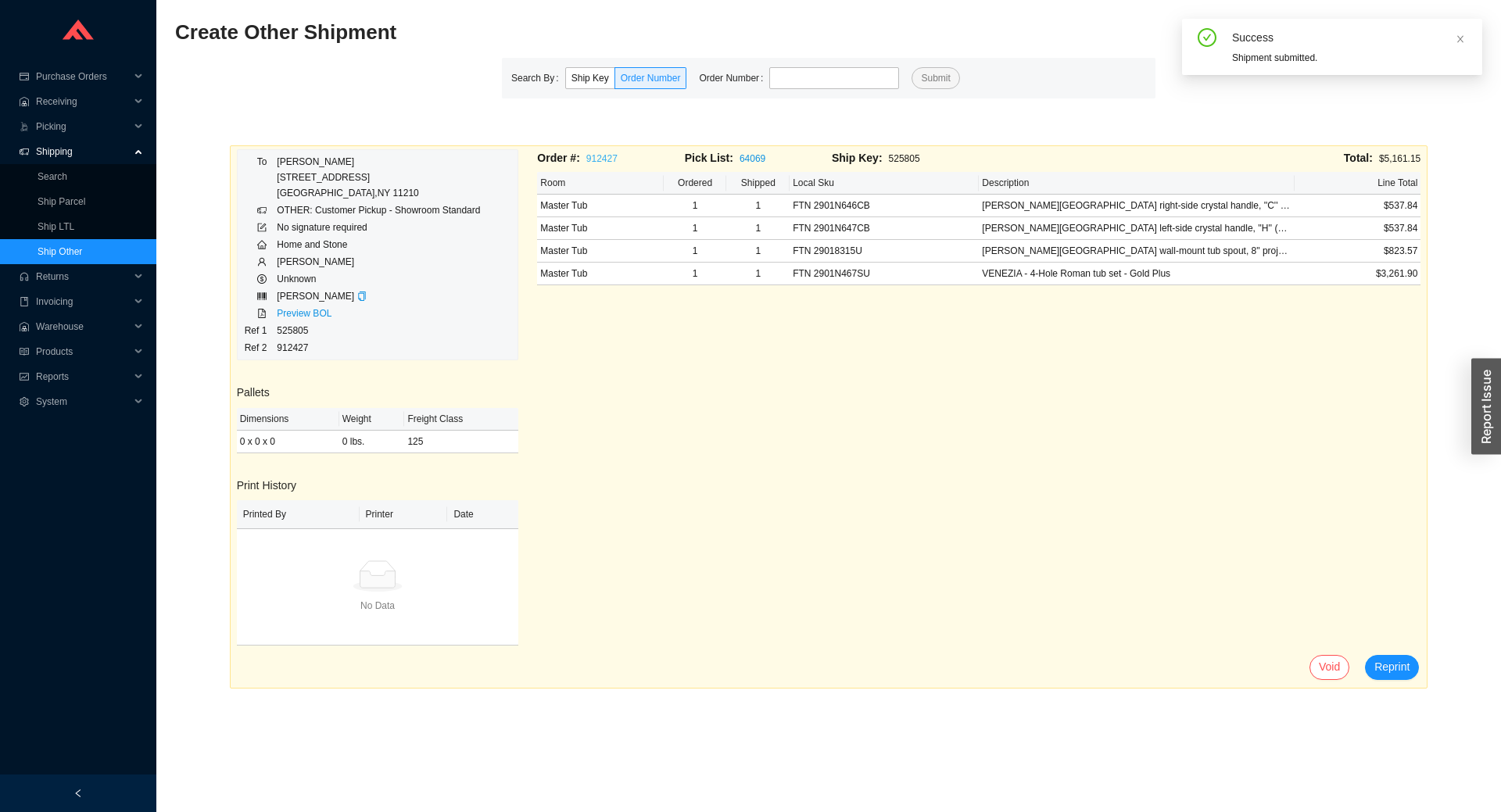
click at [603, 155] on link "912427" at bounding box center [602, 159] width 31 height 11
